Goal: Navigation & Orientation: Find specific page/section

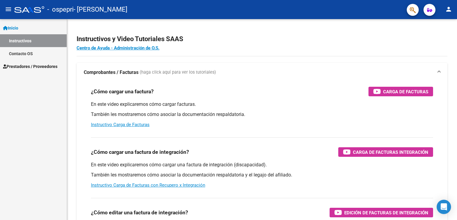
click at [8, 9] on mat-icon "menu" at bounding box center [8, 9] width 7 height 7
click at [429, 10] on icon "button" at bounding box center [429, 10] width 5 height 4
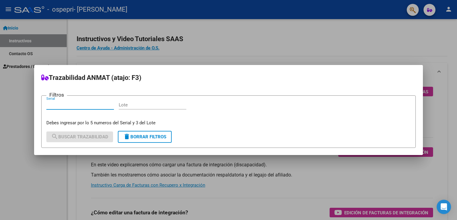
click at [306, 54] on div at bounding box center [228, 110] width 457 height 220
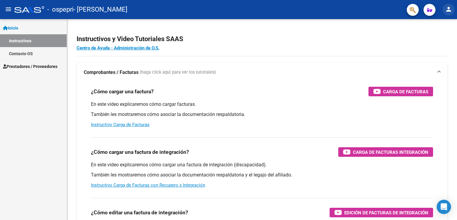
click at [447, 9] on mat-icon "person" at bounding box center [448, 9] width 7 height 7
click at [442, 21] on button "person Mi Perfil" at bounding box center [436, 25] width 36 height 14
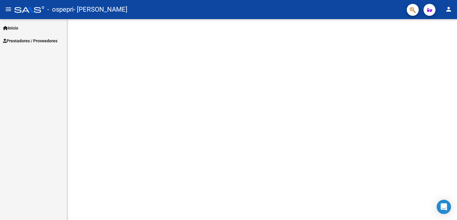
click at [448, 10] on mat-icon "person" at bounding box center [448, 9] width 7 height 7
click at [439, 24] on button "person Mi Perfil" at bounding box center [436, 25] width 36 height 14
click at [5, 7] on mat-icon "menu" at bounding box center [8, 9] width 7 height 7
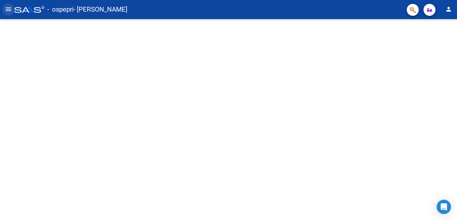
click at [10, 7] on mat-icon "menu" at bounding box center [8, 9] width 7 height 7
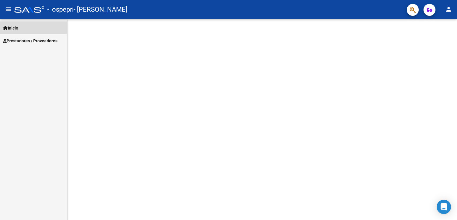
click at [11, 29] on span "Inicio" at bounding box center [10, 28] width 15 height 7
click at [11, 28] on span "Inicio" at bounding box center [10, 28] width 15 height 7
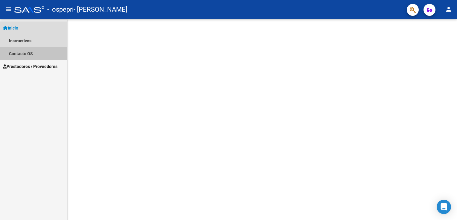
click at [20, 53] on link "Contacto OS" at bounding box center [33, 53] width 67 height 13
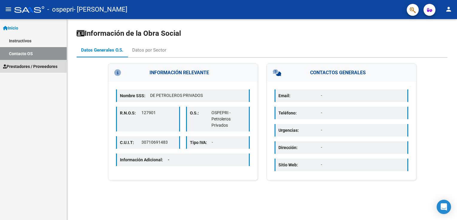
click at [24, 71] on link "Prestadores / Proveedores" at bounding box center [33, 66] width 67 height 13
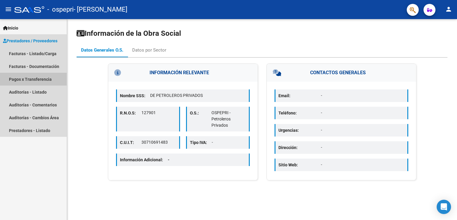
click at [40, 77] on link "Pagos x Transferencia" at bounding box center [33, 79] width 67 height 13
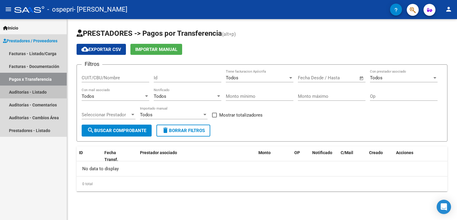
click at [41, 92] on link "Auditorías - Listado" at bounding box center [33, 92] width 67 height 13
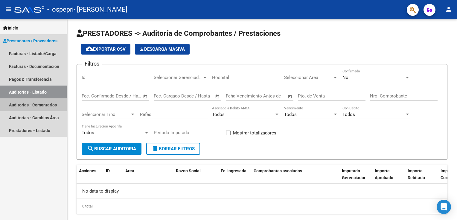
click at [36, 107] on link "Auditorías - Comentarios" at bounding box center [33, 105] width 67 height 13
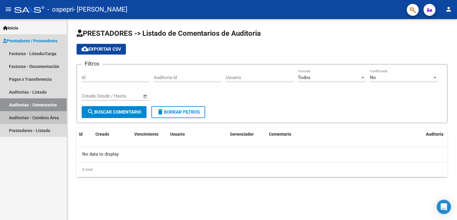
click at [36, 117] on link "Auditorías - Cambios Área" at bounding box center [33, 117] width 67 height 13
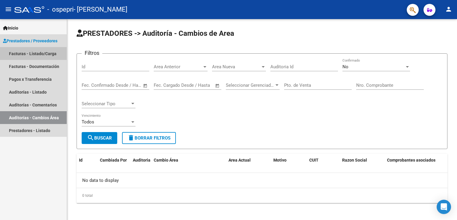
click at [32, 56] on link "Facturas - Listado/Carga" at bounding box center [33, 53] width 67 height 13
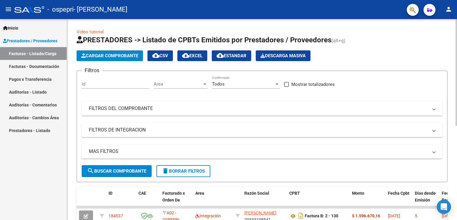
scroll to position [178, 0]
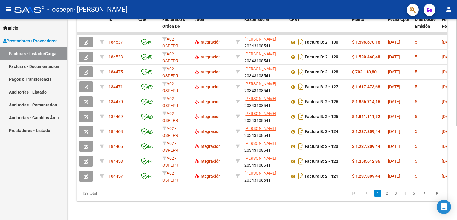
click at [456, 159] on div at bounding box center [455, 119] width 1 height 201
